Goal: Task Accomplishment & Management: Use online tool/utility

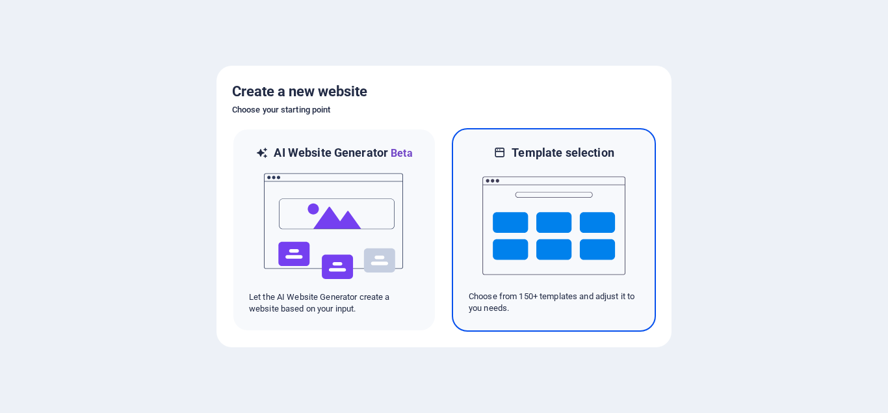
click at [526, 246] on img at bounding box center [553, 226] width 143 height 130
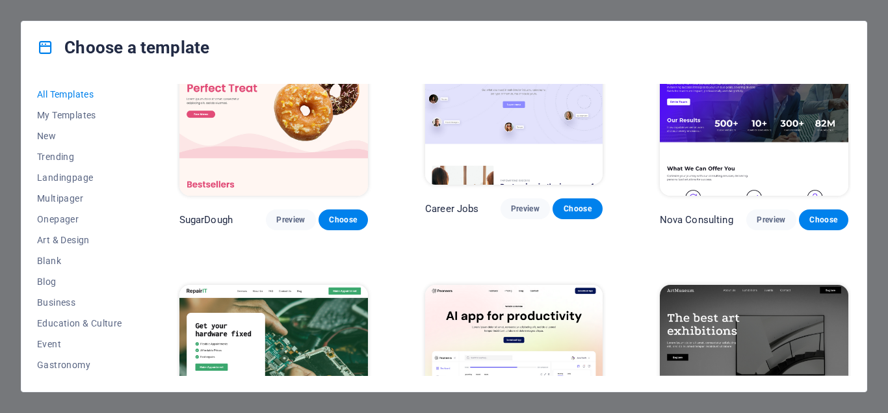
scroll to position [130, 0]
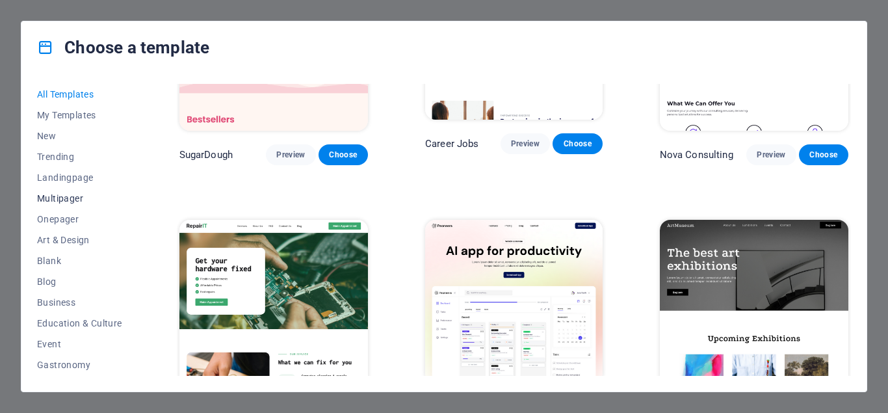
click at [67, 196] on span "Multipager" at bounding box center [79, 198] width 85 height 10
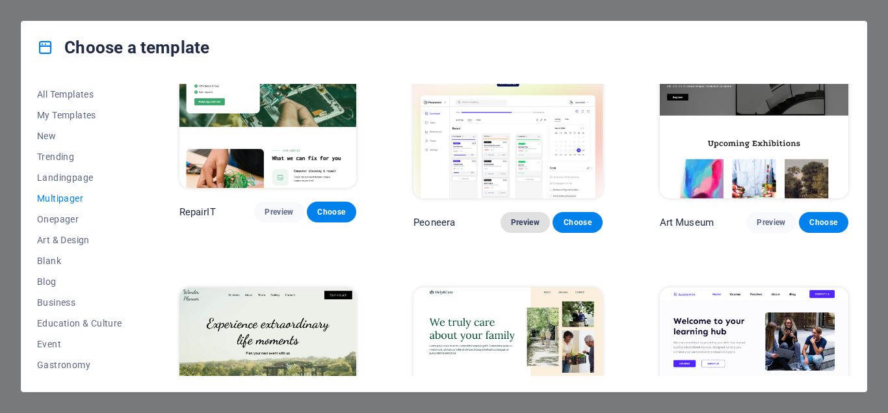
scroll to position [260, 0]
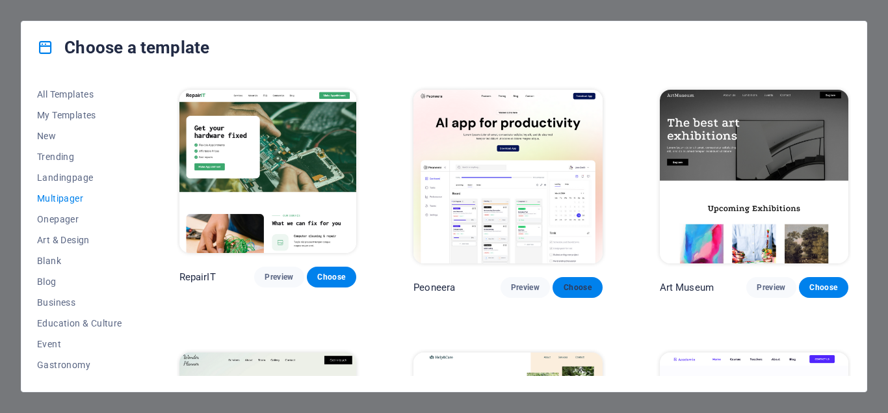
click at [575, 283] on button "Choose" at bounding box center [577, 287] width 49 height 21
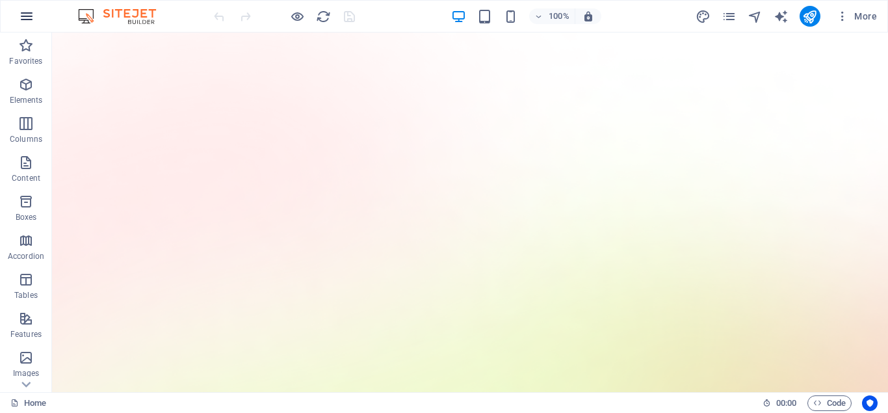
click at [22, 14] on icon "button" at bounding box center [27, 16] width 16 height 16
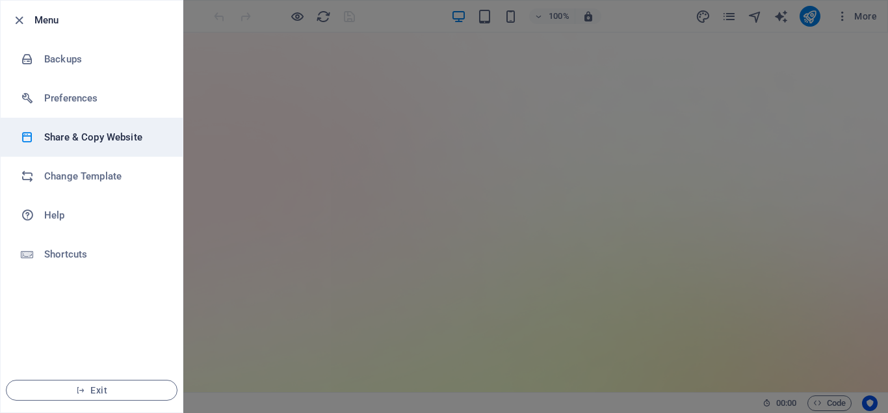
click at [73, 129] on h6 "Share & Copy Website" at bounding box center [104, 137] width 120 height 16
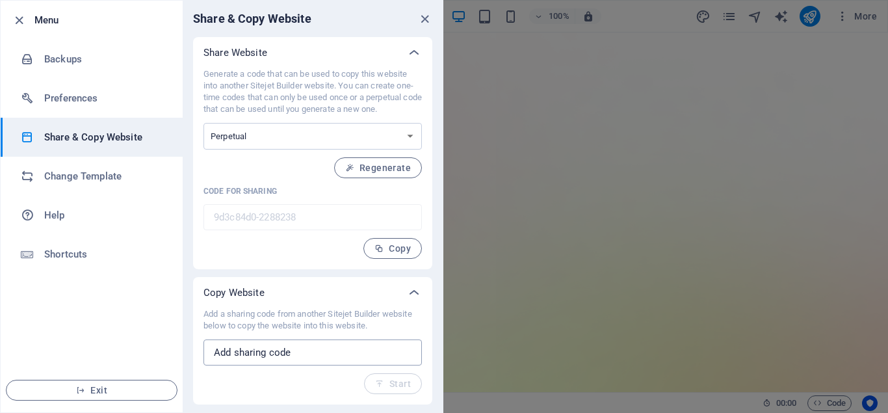
click at [308, 359] on input "text" at bounding box center [312, 352] width 218 height 26
click at [423, 21] on icon "close" at bounding box center [424, 19] width 15 height 15
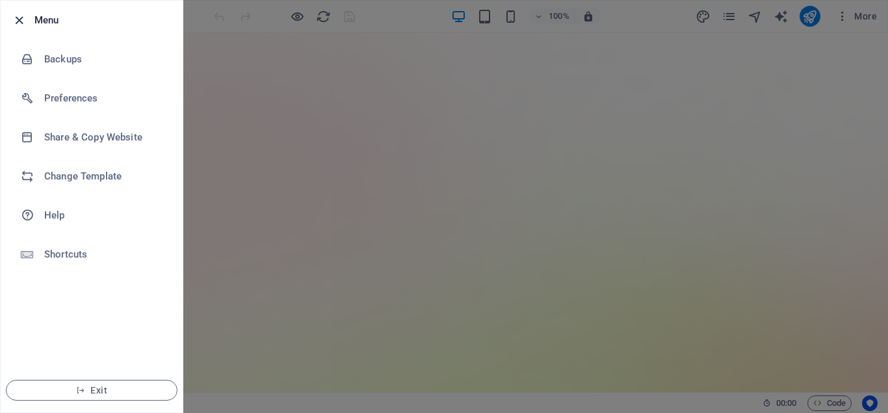
click at [16, 23] on icon "button" at bounding box center [19, 20] width 15 height 15
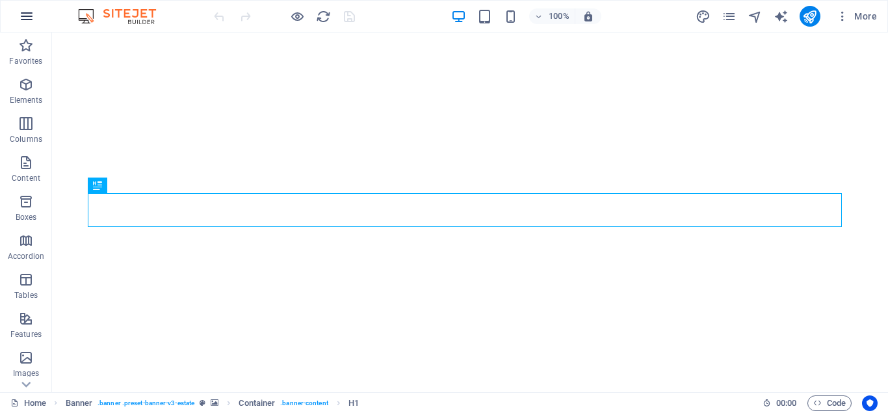
click at [31, 14] on icon "button" at bounding box center [27, 16] width 16 height 16
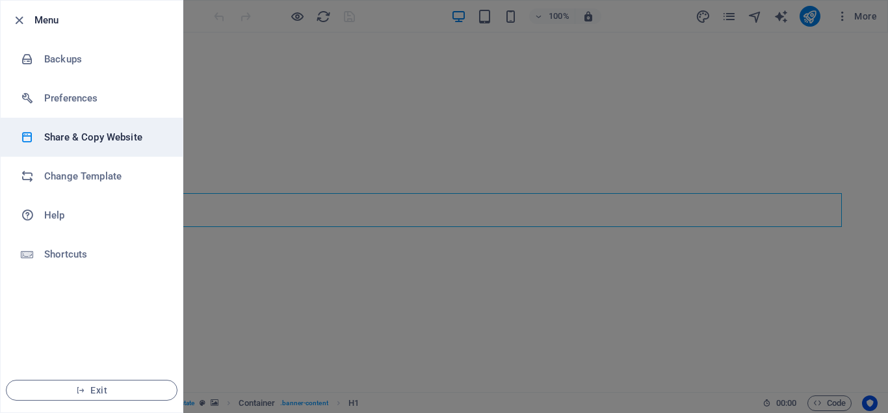
click at [65, 142] on h6 "Share & Copy Website" at bounding box center [104, 137] width 120 height 16
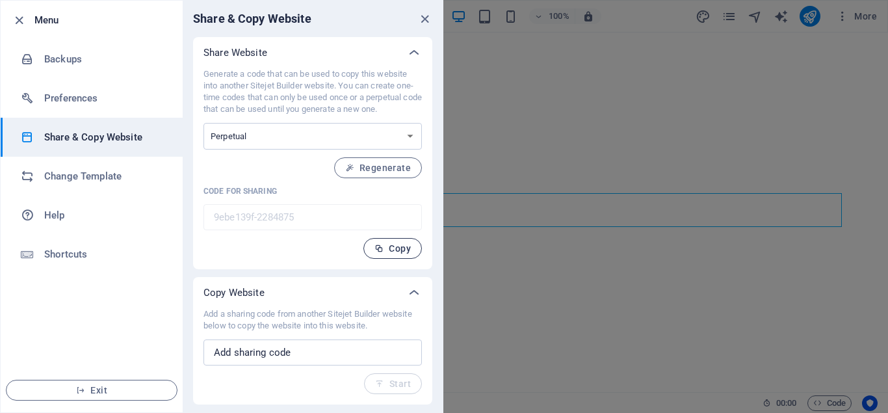
click at [387, 244] on span "Copy" at bounding box center [392, 248] width 36 height 10
click at [426, 16] on icon "close" at bounding box center [424, 19] width 15 height 15
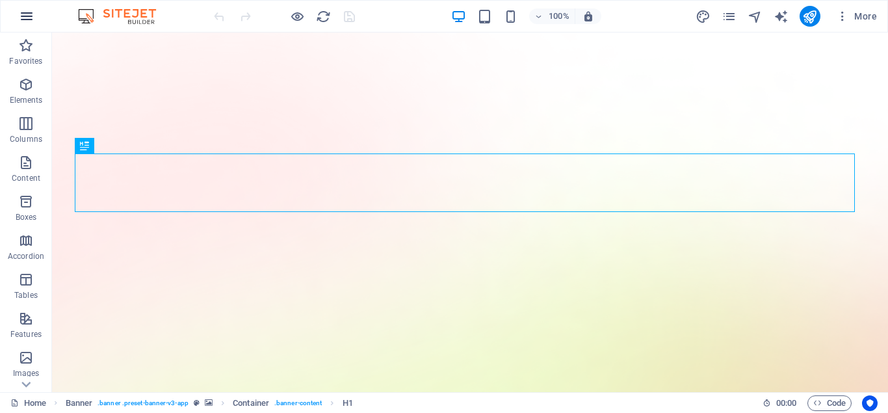
click at [18, 16] on button "button" at bounding box center [26, 16] width 31 height 31
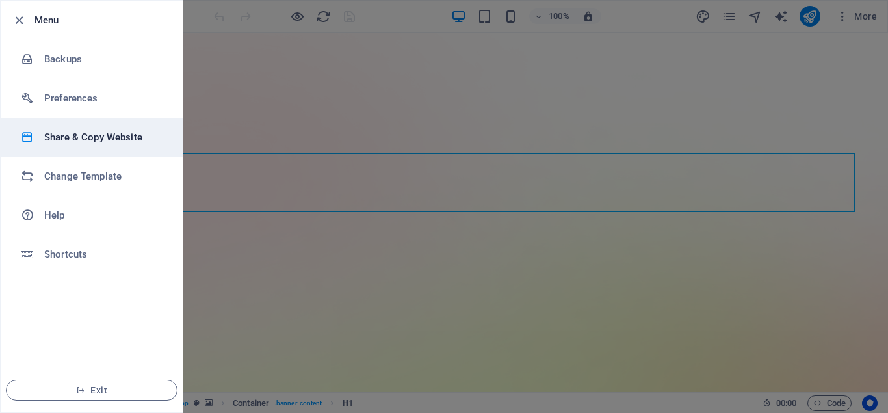
click at [86, 147] on li "Share & Copy Website" at bounding box center [92, 137] width 182 height 39
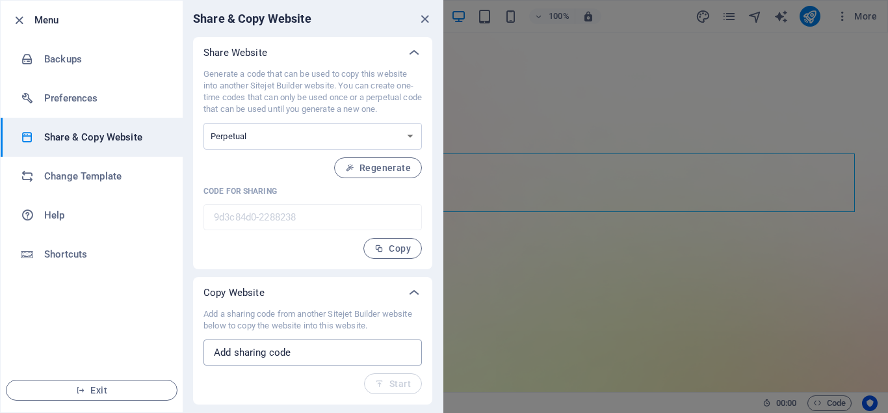
click at [352, 360] on input "text" at bounding box center [312, 352] width 218 height 26
click at [352, 358] on input "text" at bounding box center [312, 352] width 218 height 26
click at [420, 18] on icon "close" at bounding box center [424, 19] width 15 height 15
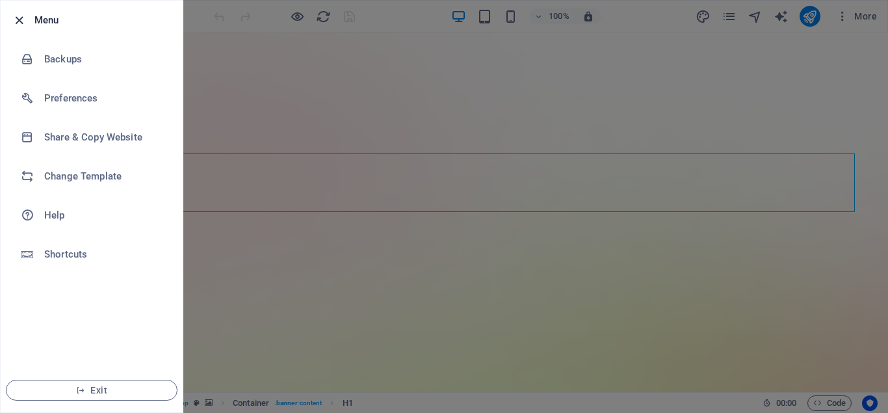
click at [16, 19] on icon "button" at bounding box center [19, 20] width 15 height 15
